Goal: Check status: Check status

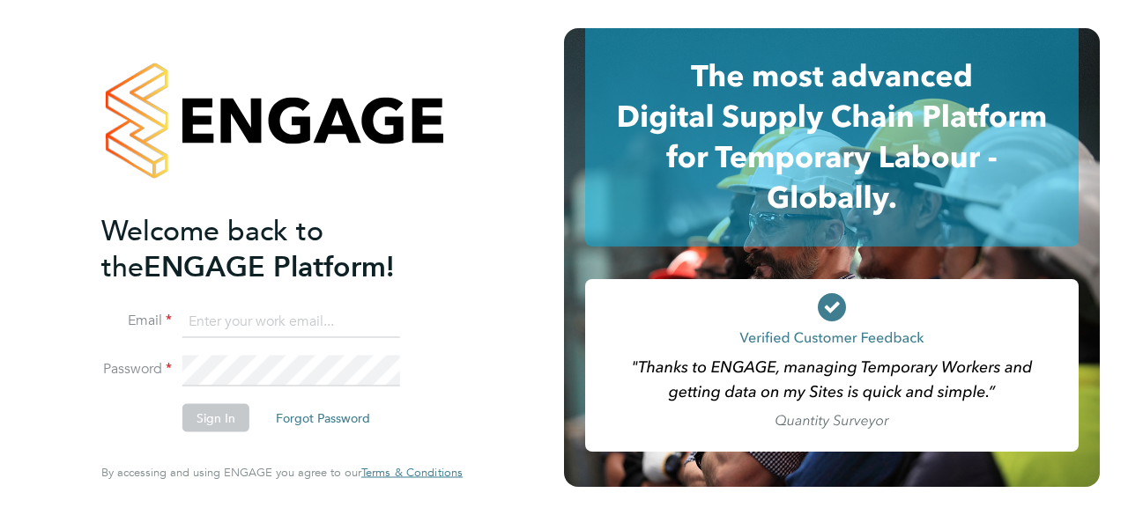
type input "[PERSON_NAME][EMAIL_ADDRESS][DOMAIN_NAME]"
click at [219, 425] on button "Sign In" at bounding box center [215, 418] width 67 height 28
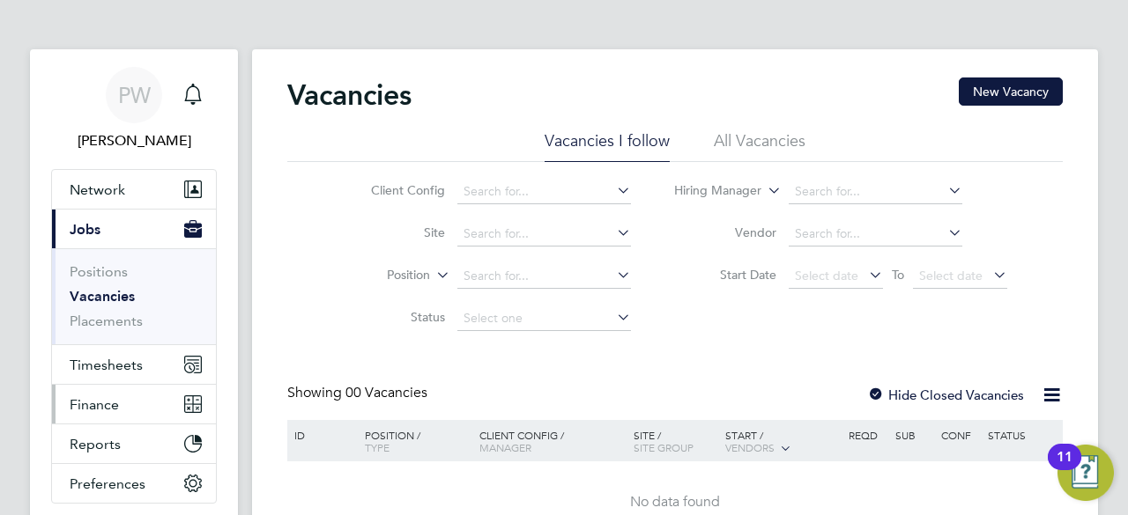
click at [100, 408] on span "Finance" at bounding box center [94, 404] width 49 height 17
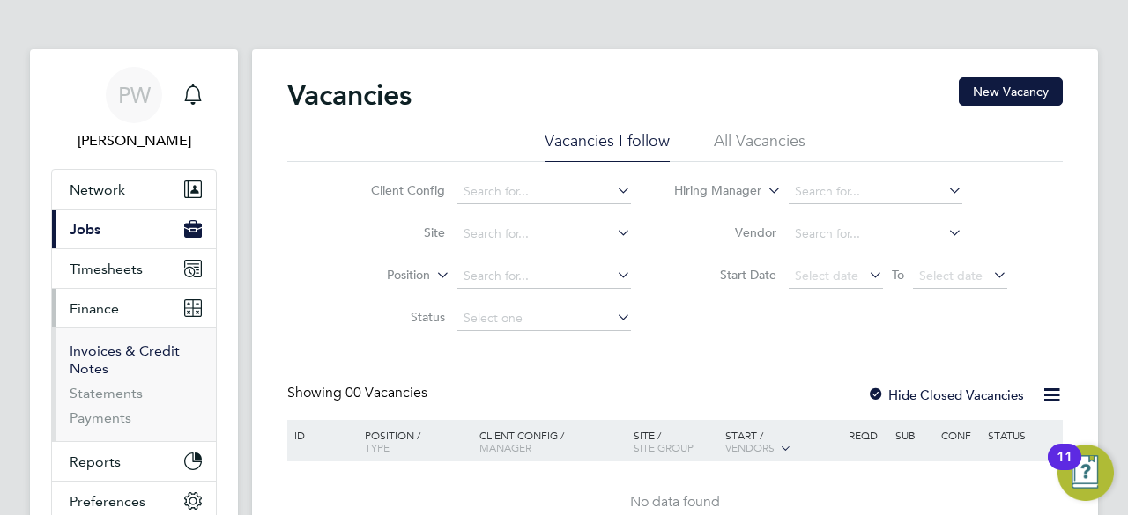
click at [96, 353] on link "Invoices & Credit Notes" at bounding box center [125, 360] width 110 height 34
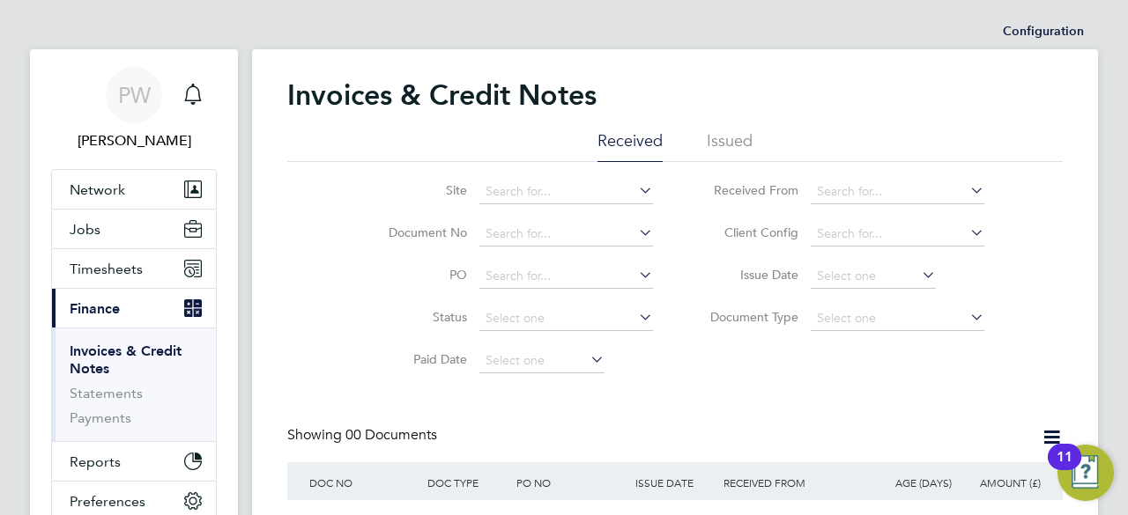
click at [736, 140] on li "Issued" at bounding box center [729, 146] width 46 height 32
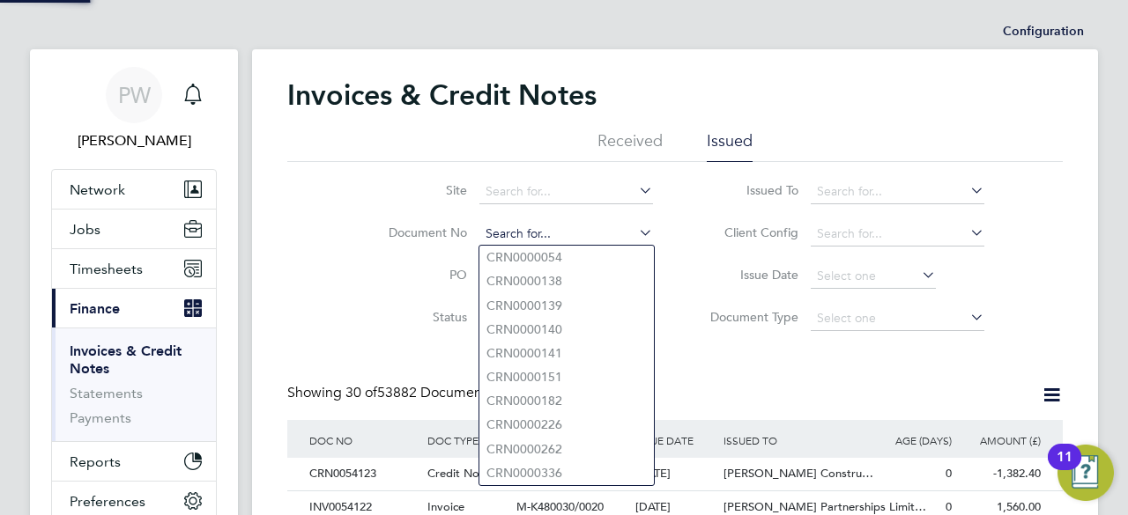
click at [488, 229] on input at bounding box center [566, 234] width 174 height 25
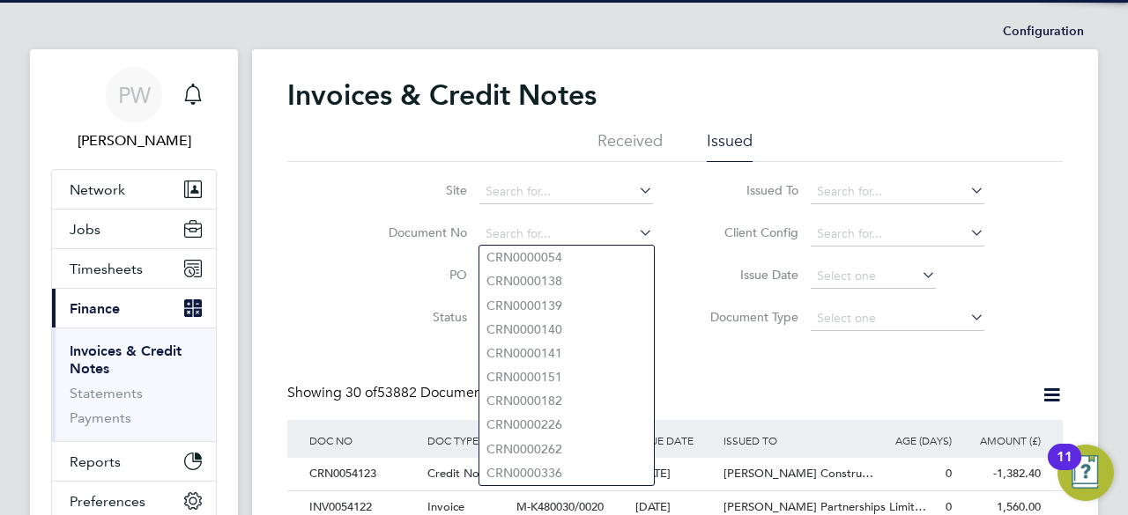
paste input "INV0053399"
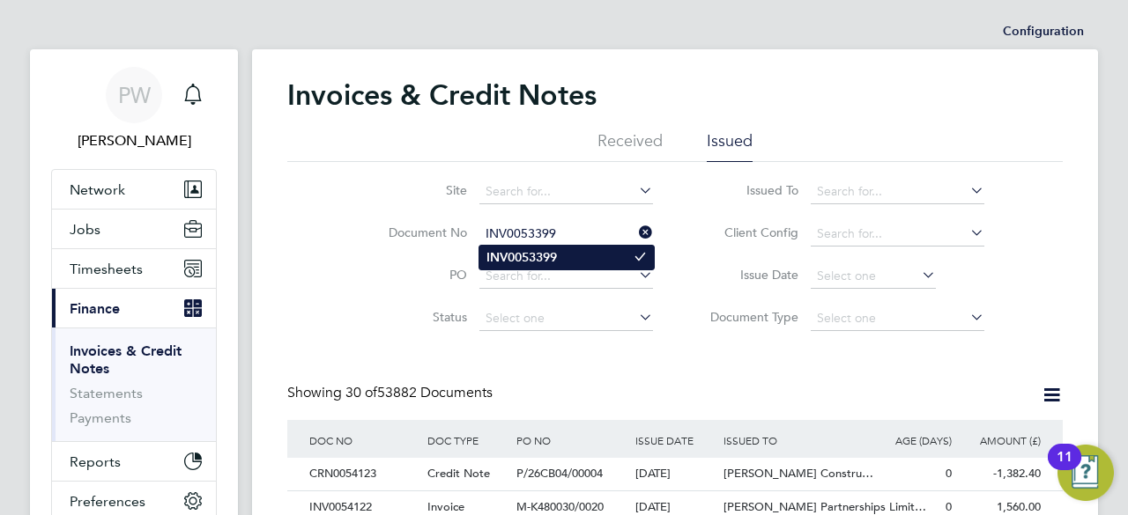
type input "INV0053399"
click at [509, 250] on b "INV0053399" at bounding box center [521, 257] width 70 height 15
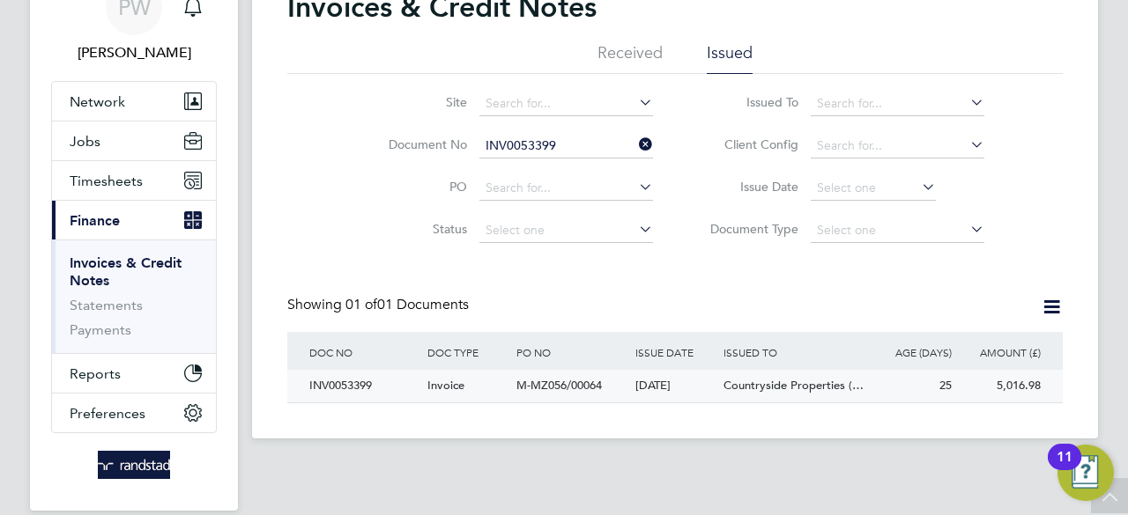
click at [351, 381] on div "INV0053399" at bounding box center [364, 386] width 118 height 33
